Goal: Task Accomplishment & Management: Manage account settings

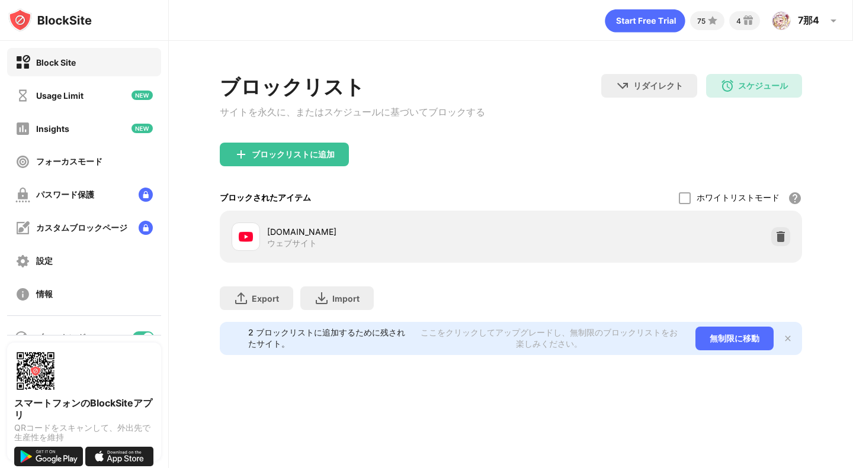
click at [682, 203] on div at bounding box center [685, 198] width 12 height 12
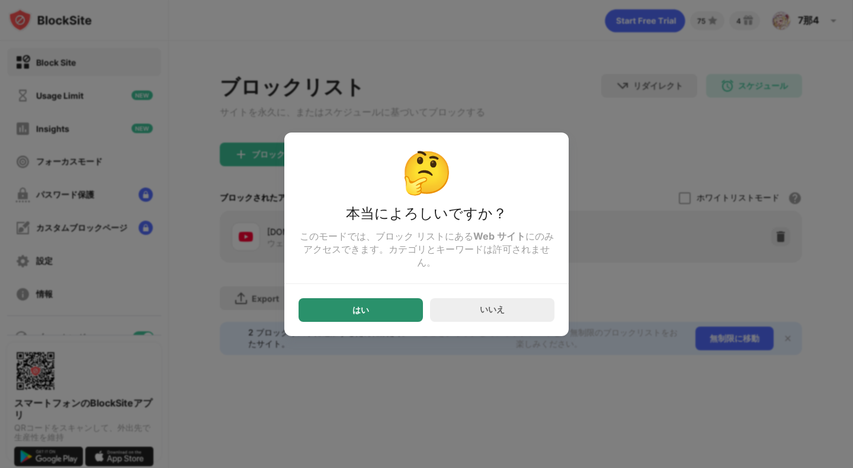
click at [362, 322] on div "はい" at bounding box center [360, 310] width 124 height 24
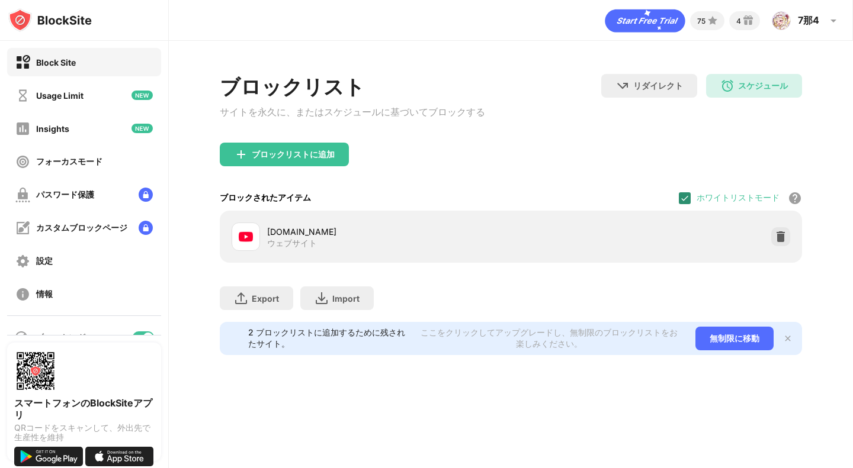
click at [688, 202] on img at bounding box center [684, 198] width 9 height 9
click at [686, 200] on div at bounding box center [685, 198] width 12 height 12
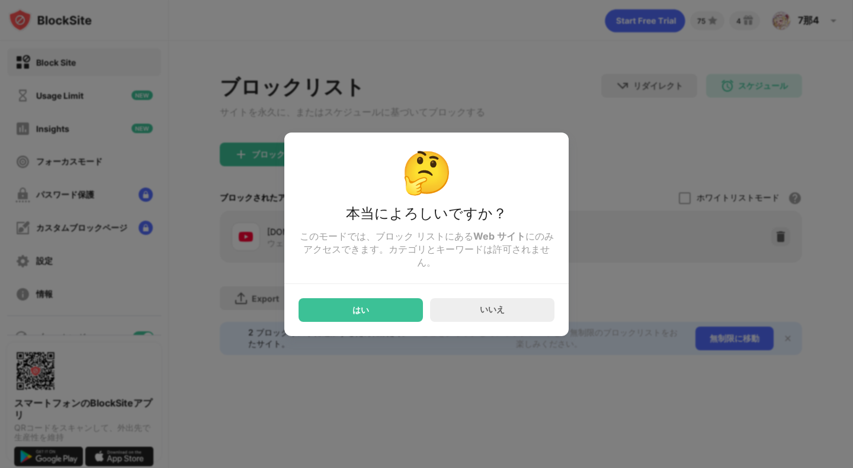
click at [334, 307] on div "はい" at bounding box center [360, 310] width 124 height 24
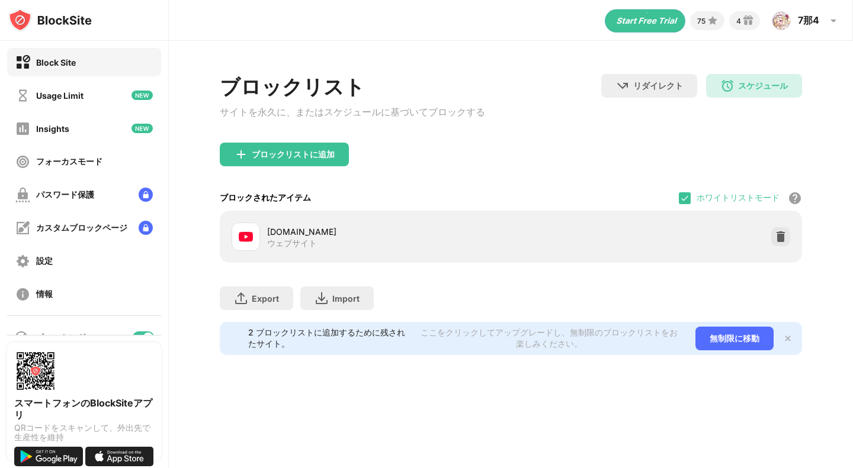
drag, startPoint x: 685, startPoint y: 203, endPoint x: 671, endPoint y: 182, distance: 24.8
click at [685, 203] on img at bounding box center [684, 198] width 9 height 9
